Goal: Task Accomplishment & Management: Manage account settings

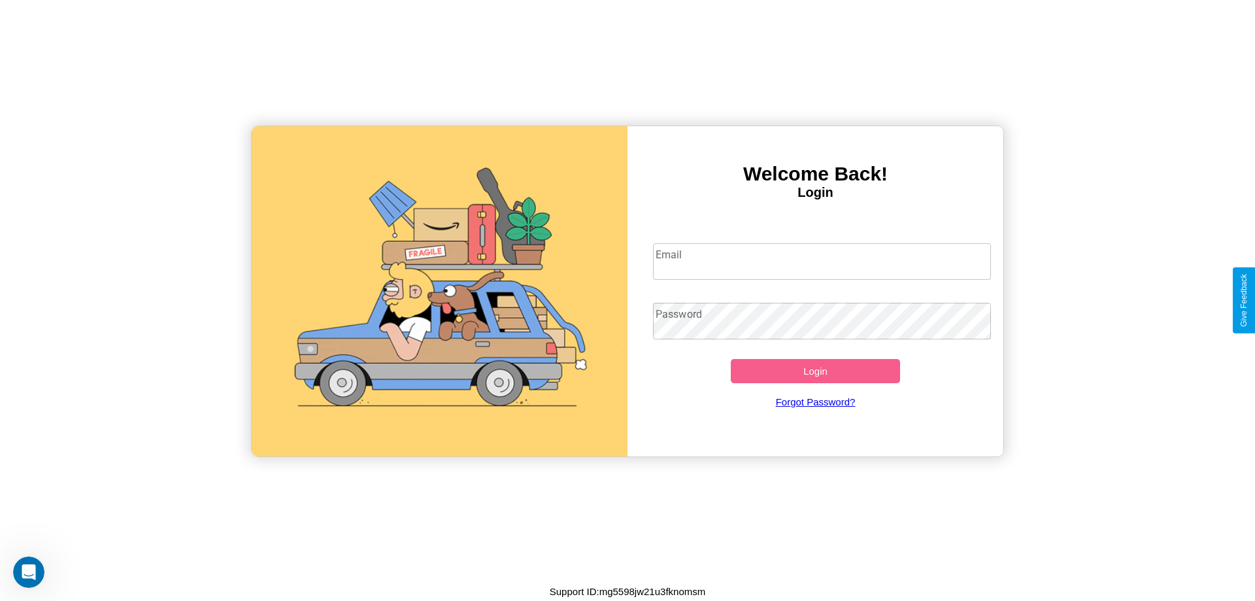
click at [822, 261] on input "Email" at bounding box center [822, 261] width 339 height 37
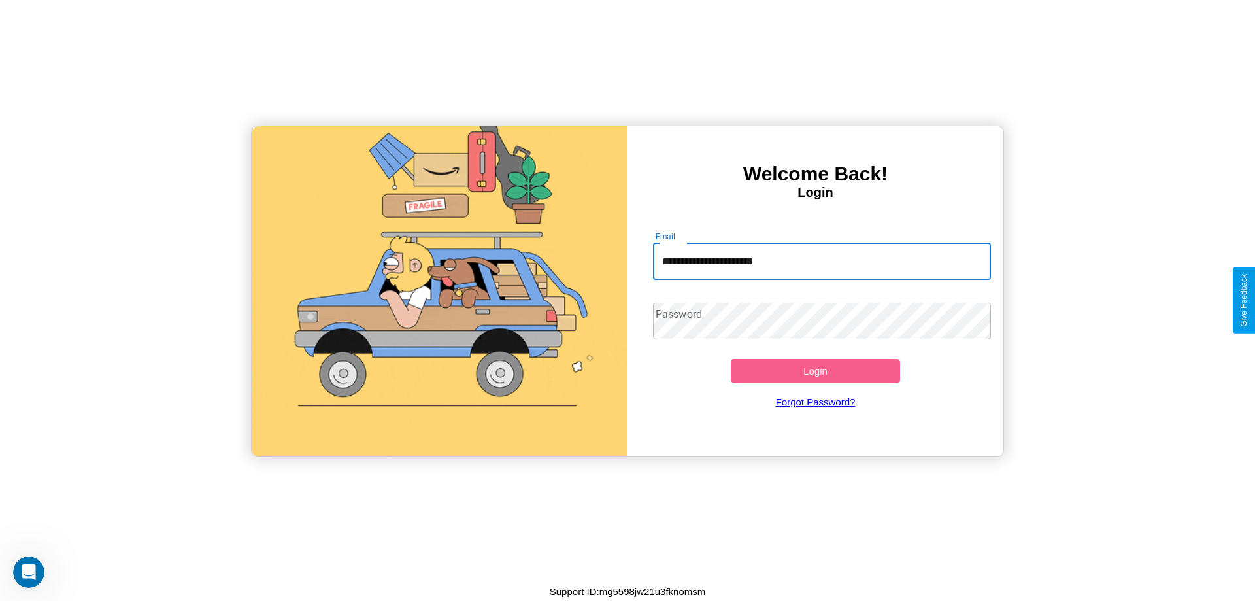
type input "**********"
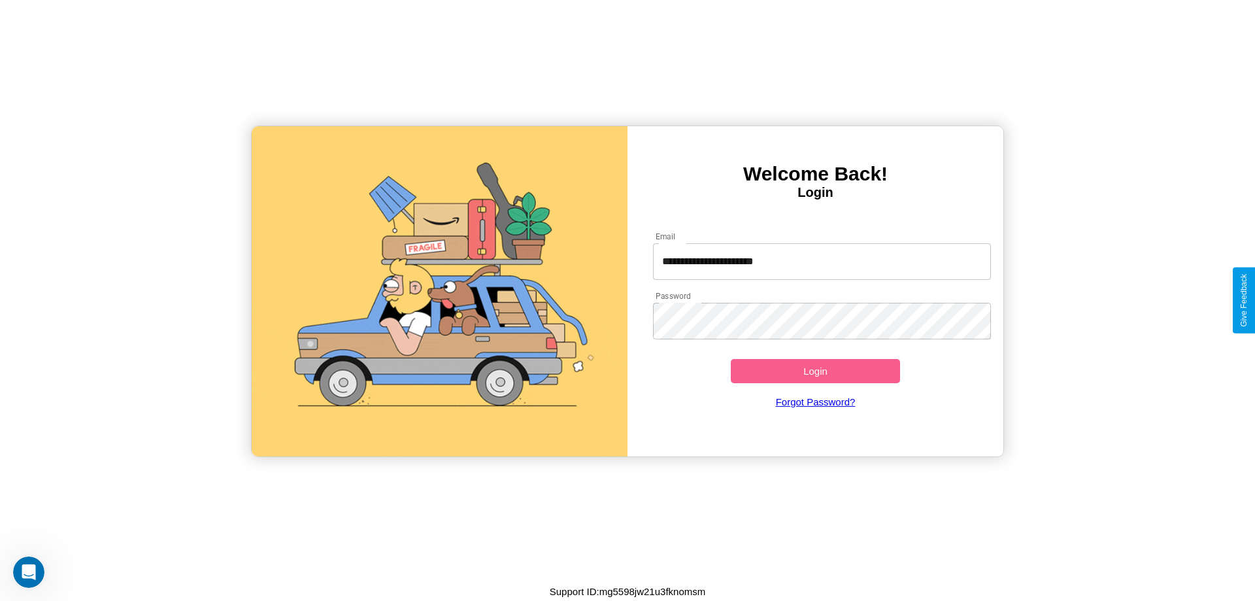
click at [815, 371] on button "Login" at bounding box center [815, 371] width 169 height 24
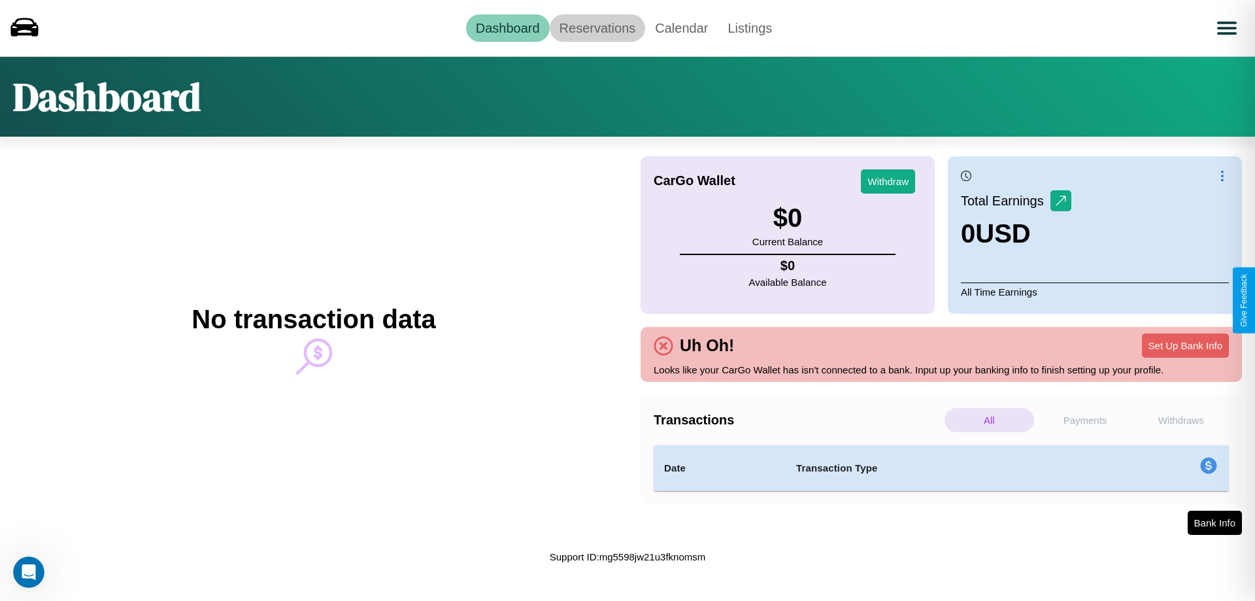
click at [597, 27] on link "Reservations" at bounding box center [598, 27] width 96 height 27
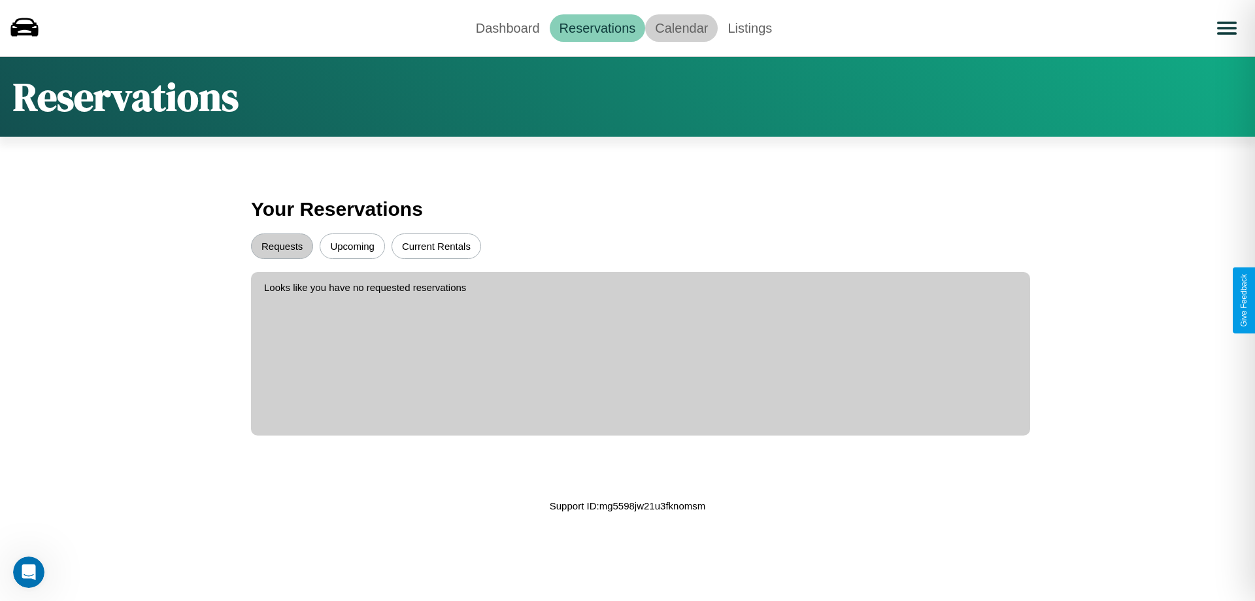
click at [681, 27] on link "Calendar" at bounding box center [681, 27] width 73 height 27
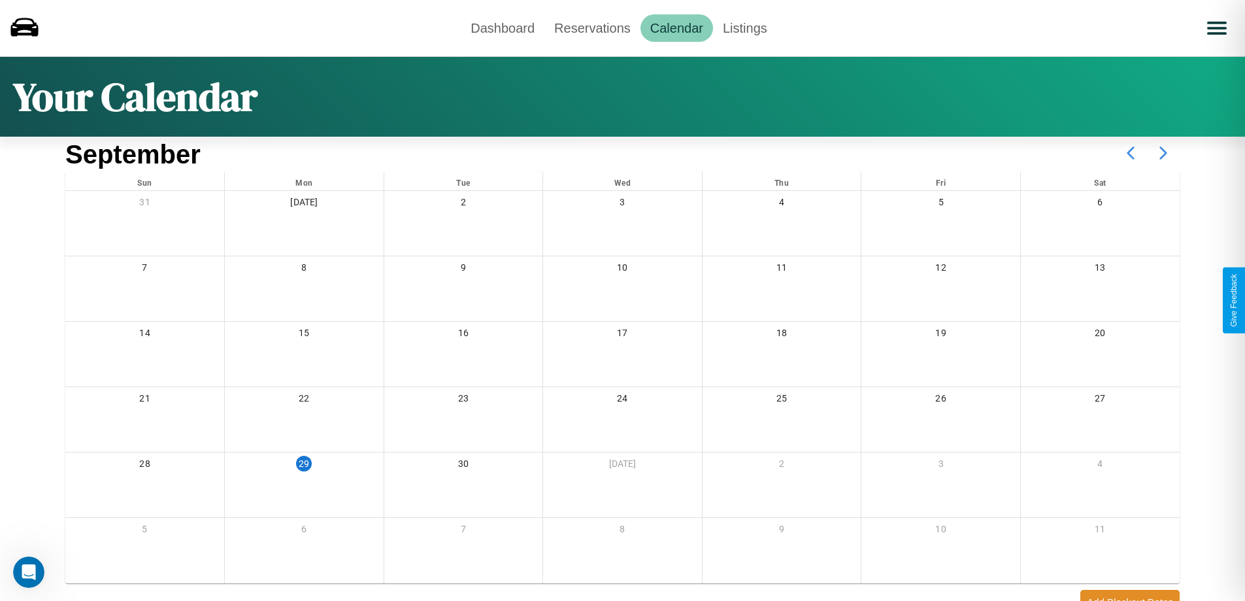
click at [1164, 153] on icon at bounding box center [1163, 153] width 33 height 33
